Goal: Navigation & Orientation: Find specific page/section

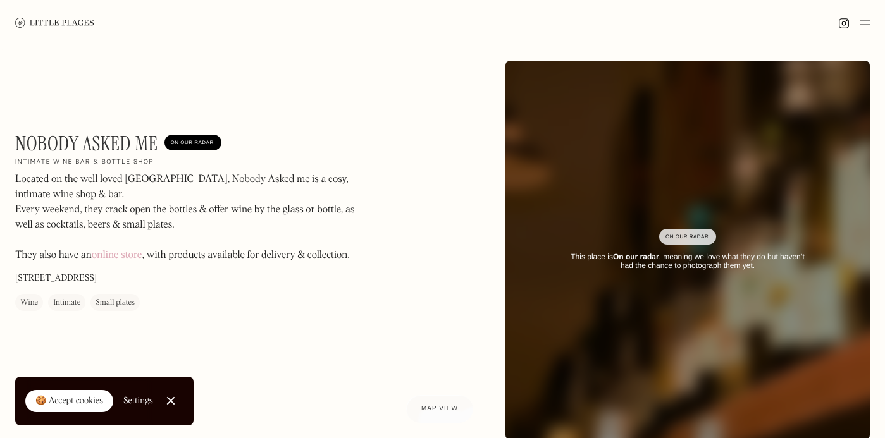
click at [68, 22] on img at bounding box center [54, 22] width 79 height 9
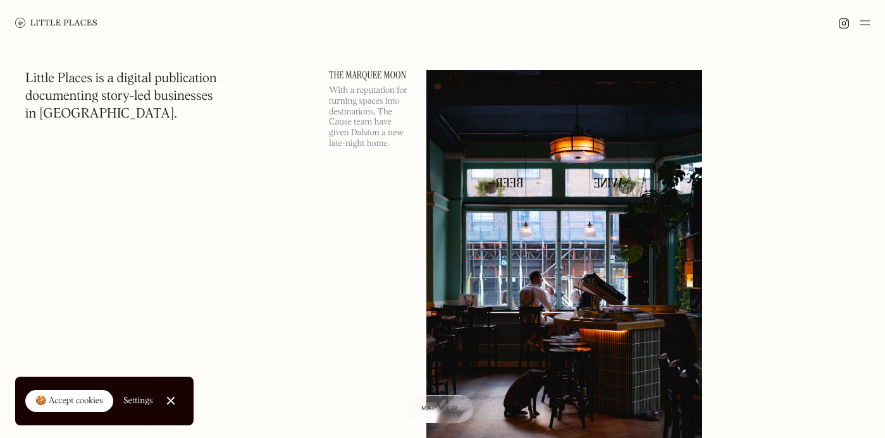
scroll to position [55, 0]
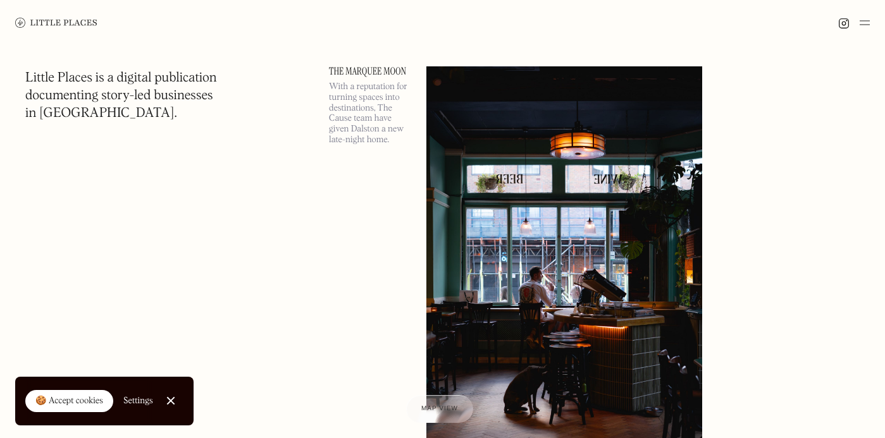
click at [383, 70] on link "The Marquee Moon" at bounding box center [370, 71] width 82 height 10
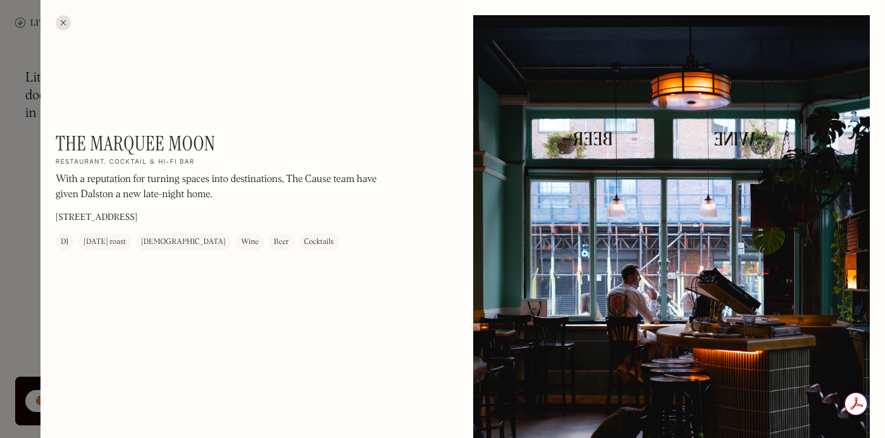
click at [142, 145] on h1 "The Marquee Moon" at bounding box center [135, 144] width 159 height 24
click at [61, 22] on div at bounding box center [63, 22] width 15 height 15
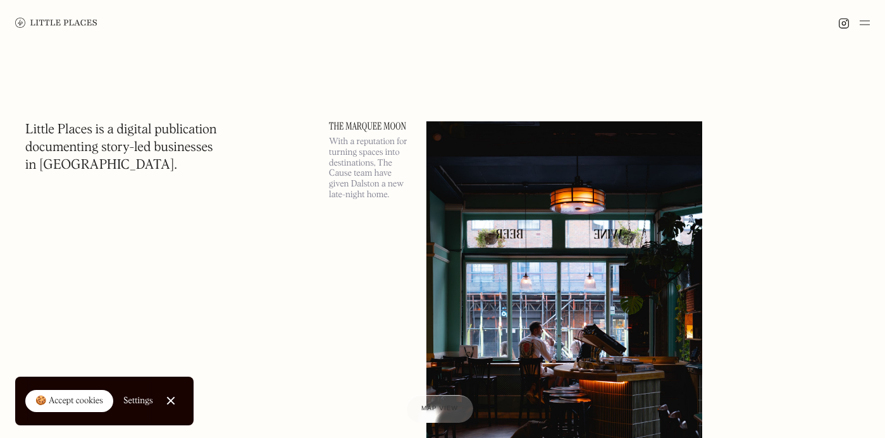
click at [865, 22] on img at bounding box center [865, 22] width 10 height 15
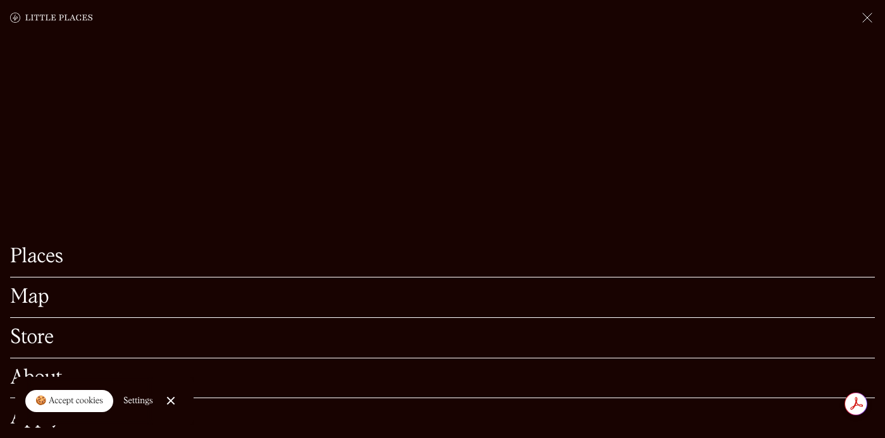
click at [33, 297] on link "Map" at bounding box center [442, 298] width 865 height 20
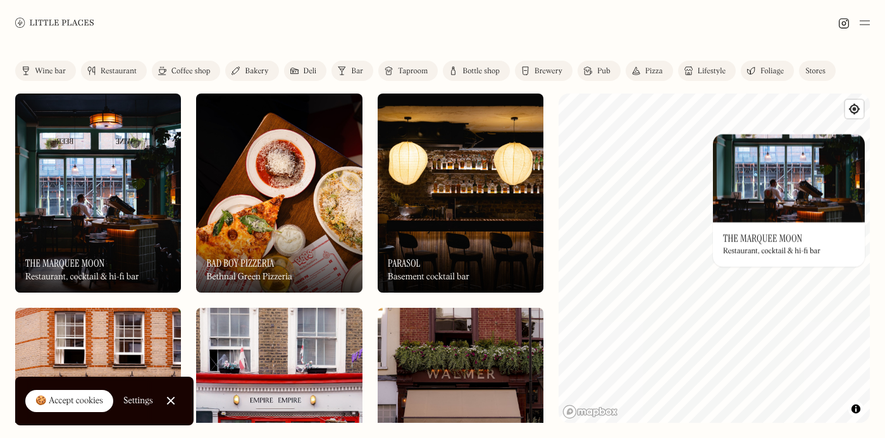
click at [765, 204] on div "© Mapbox © OpenStreetMap Improve this map On Our Radar The Marquee Moon Restaur…" at bounding box center [714, 259] width 311 height 330
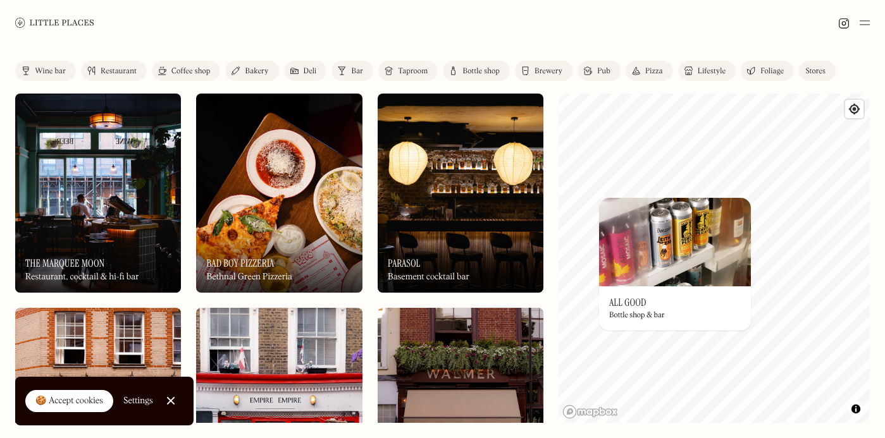
click at [529, 159] on div "Label Wine bar Restaurant Coffee shop Bakery Deli Bar Taproom Bottle shop Brewe…" at bounding box center [442, 242] width 885 height 393
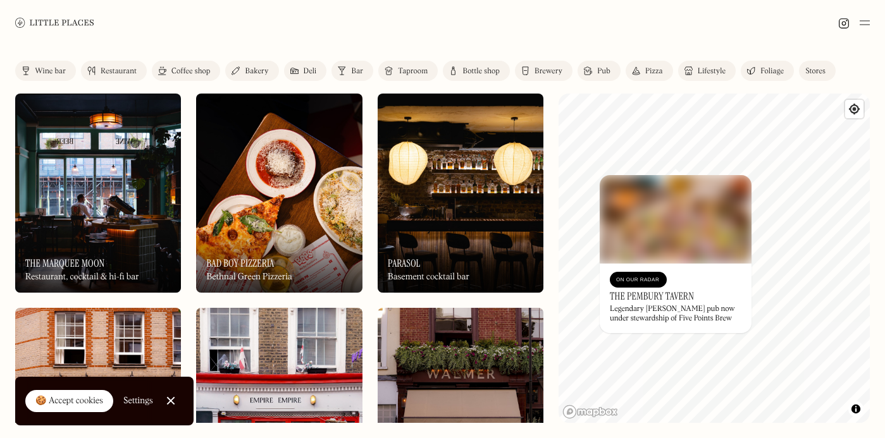
click at [87, 245] on div "On Our Radar The Marquee Moon Restaurant, cocktail & hi-fi bar" at bounding box center [98, 258] width 166 height 70
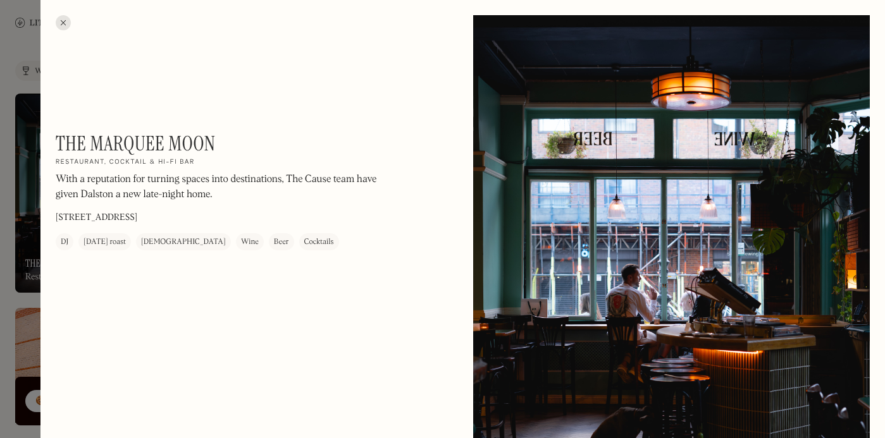
click at [119, 142] on h1 "The Marquee Moon" at bounding box center [135, 144] width 159 height 24
